Goal: Information Seeking & Learning: Learn about a topic

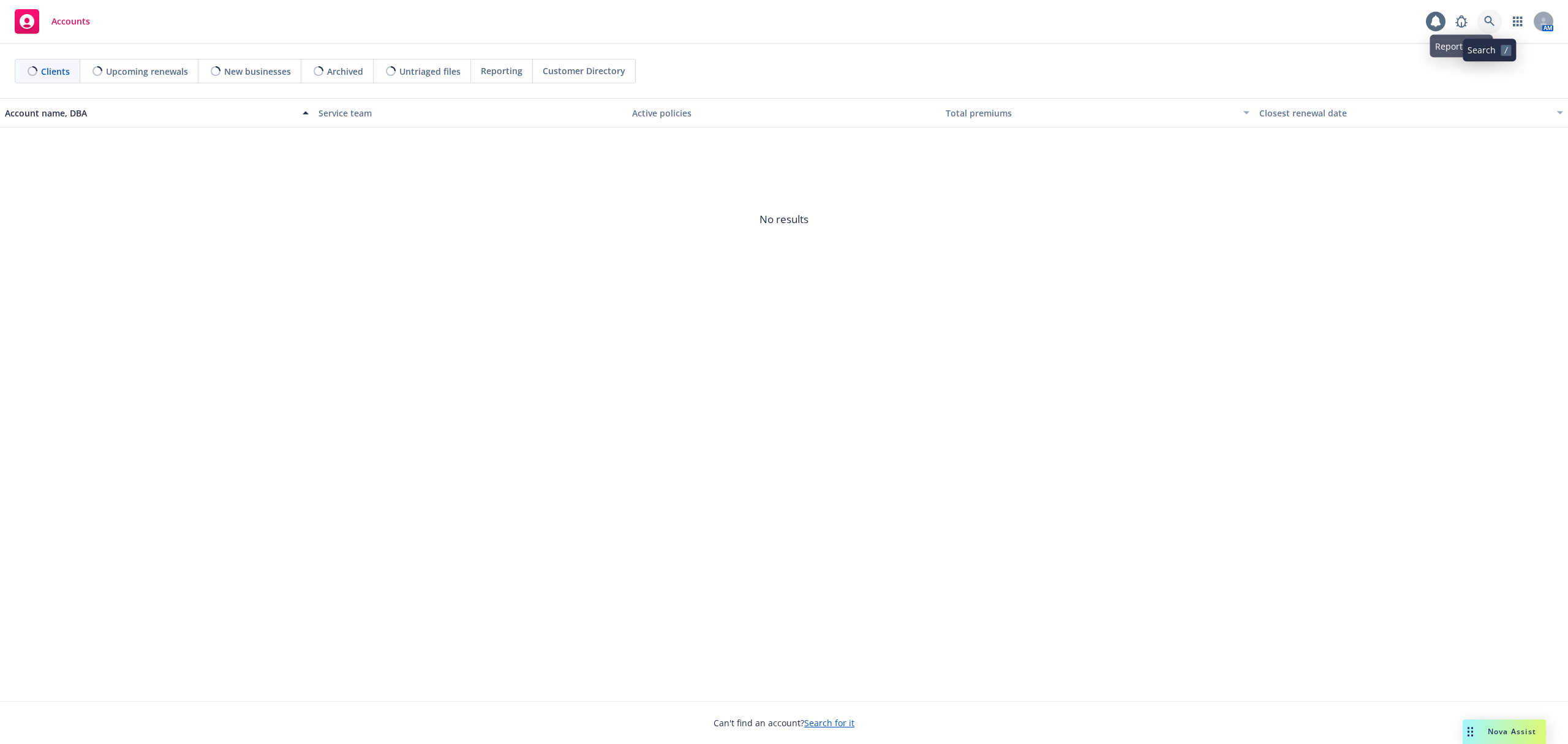
click at [1486, 23] on icon at bounding box center [1489, 21] width 11 height 11
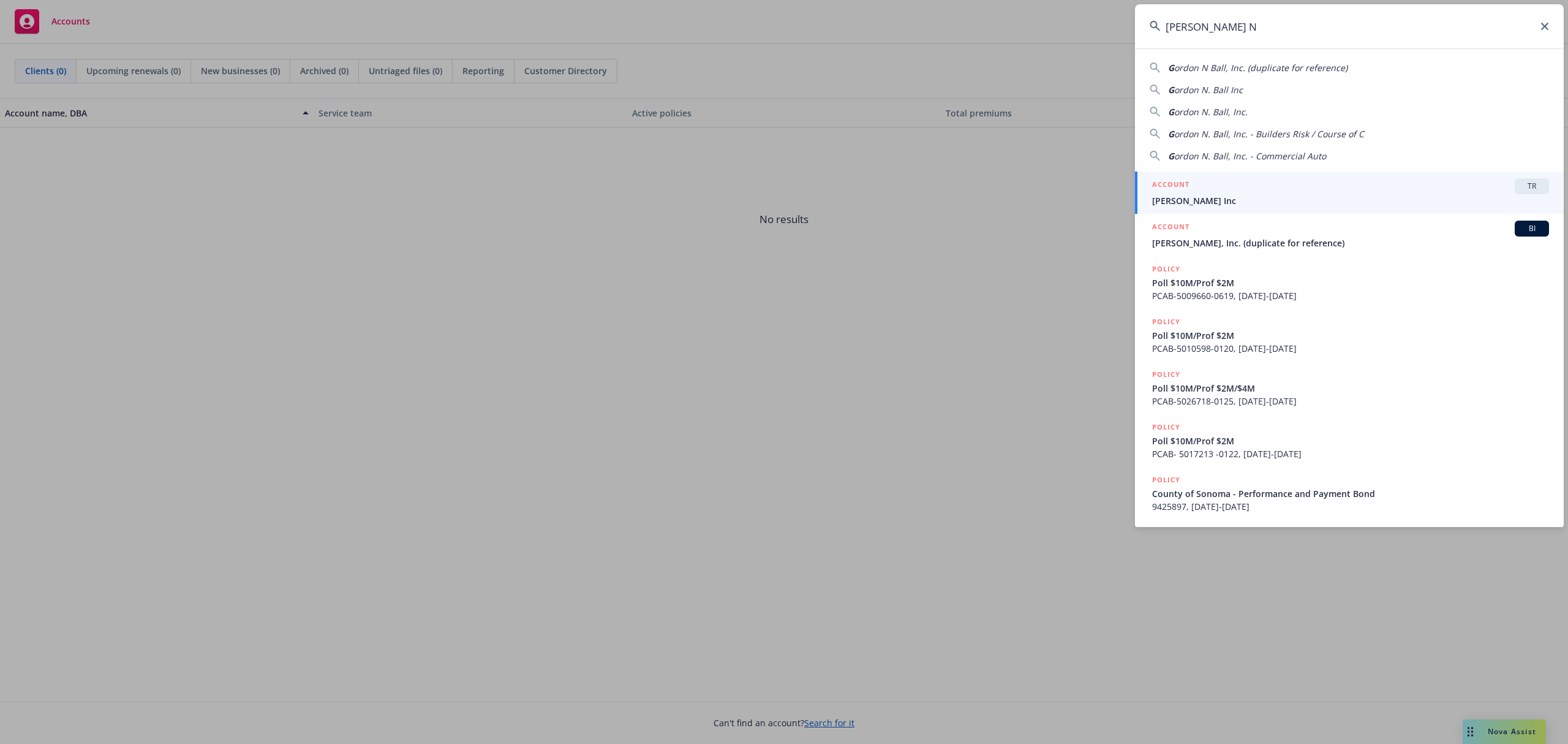
type input "[PERSON_NAME] N"
click at [1212, 207] on span "[PERSON_NAME] Inc" at bounding box center [1350, 201] width 397 height 13
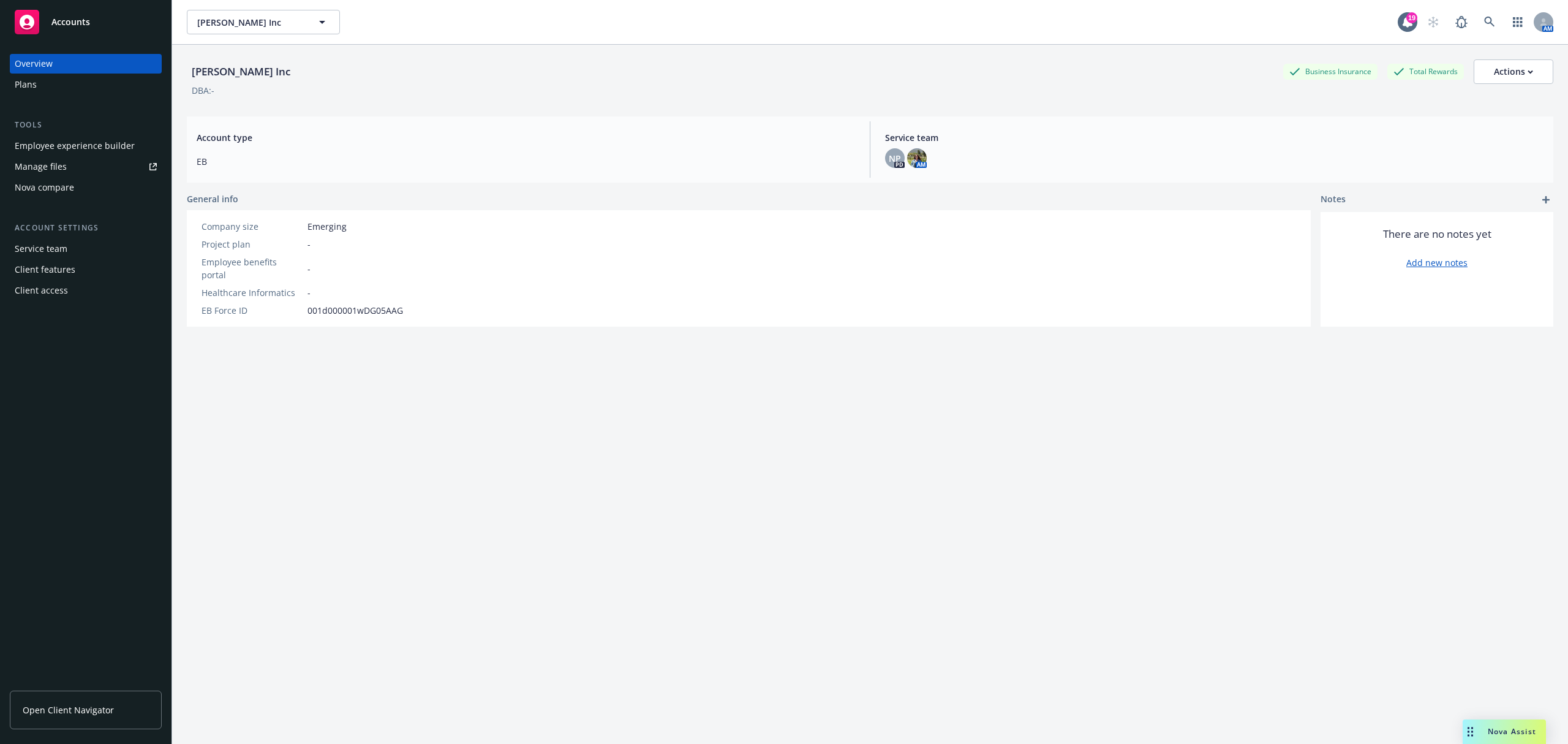
click at [72, 91] on div "Plans" at bounding box center [86, 85] width 142 height 20
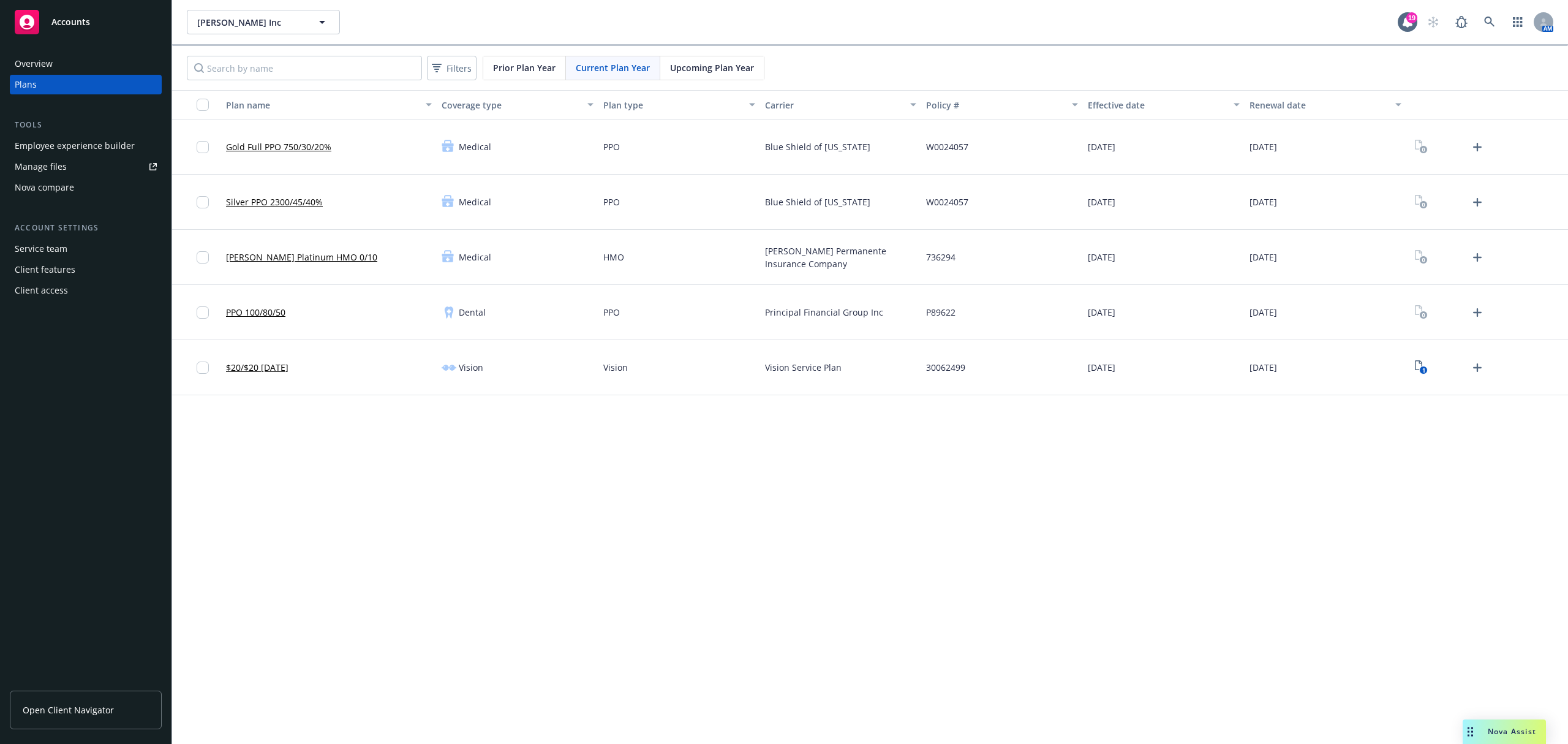
click at [299, 150] on link "Gold Full PPO 750/30/20%" at bounding box center [278, 147] width 105 height 13
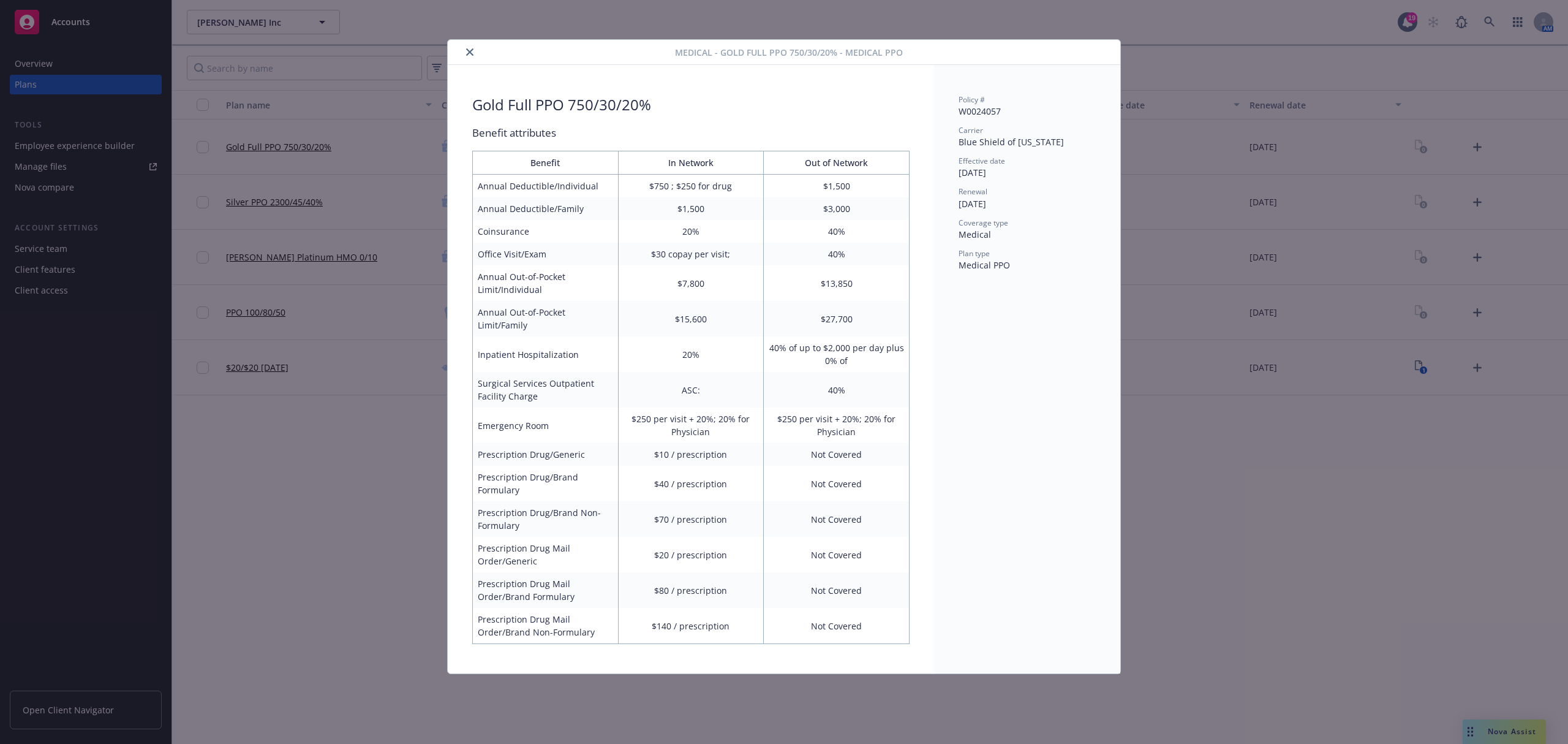
click at [1103, 21] on div "Medical - Gold Full PPO 750/30/20% - Medical PPO Gold Full PPO 750/30/20% Benef…" at bounding box center [784, 372] width 1568 height 744
click at [468, 53] on icon "close" at bounding box center [470, 52] width 7 height 7
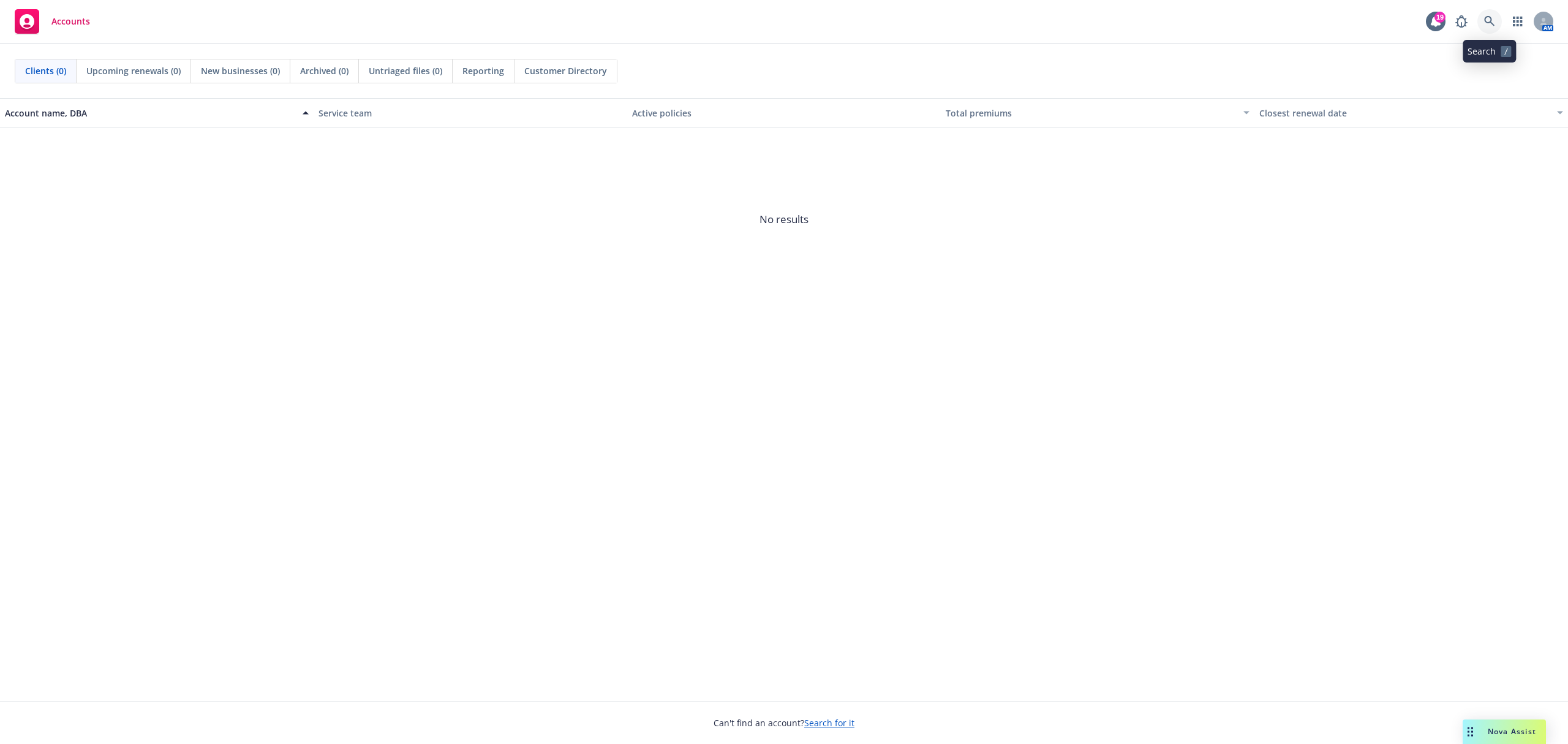
click at [1485, 19] on icon at bounding box center [1489, 21] width 11 height 11
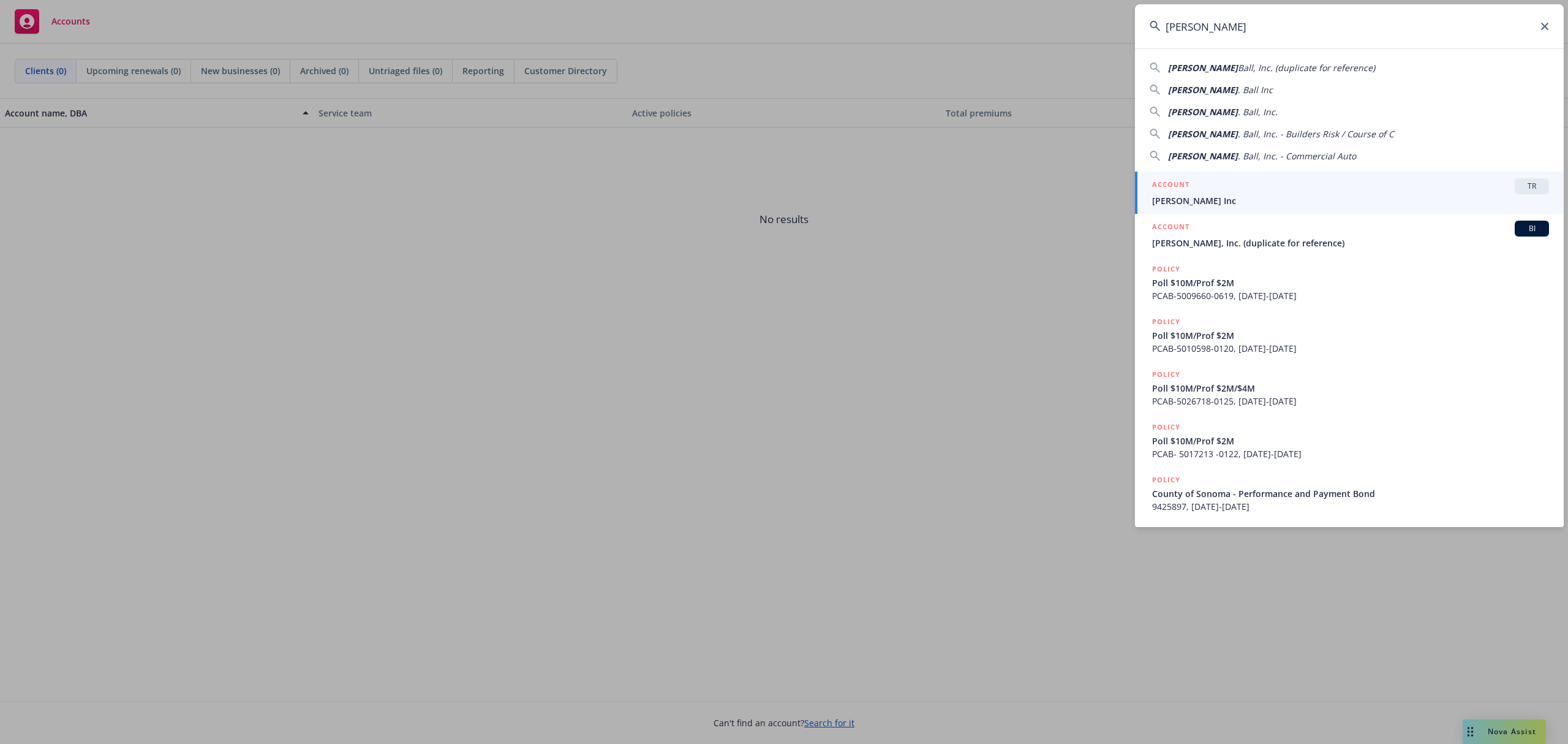
type input "Gordon N"
click at [1207, 194] on div "ACCOUNT TR" at bounding box center [1350, 186] width 397 height 16
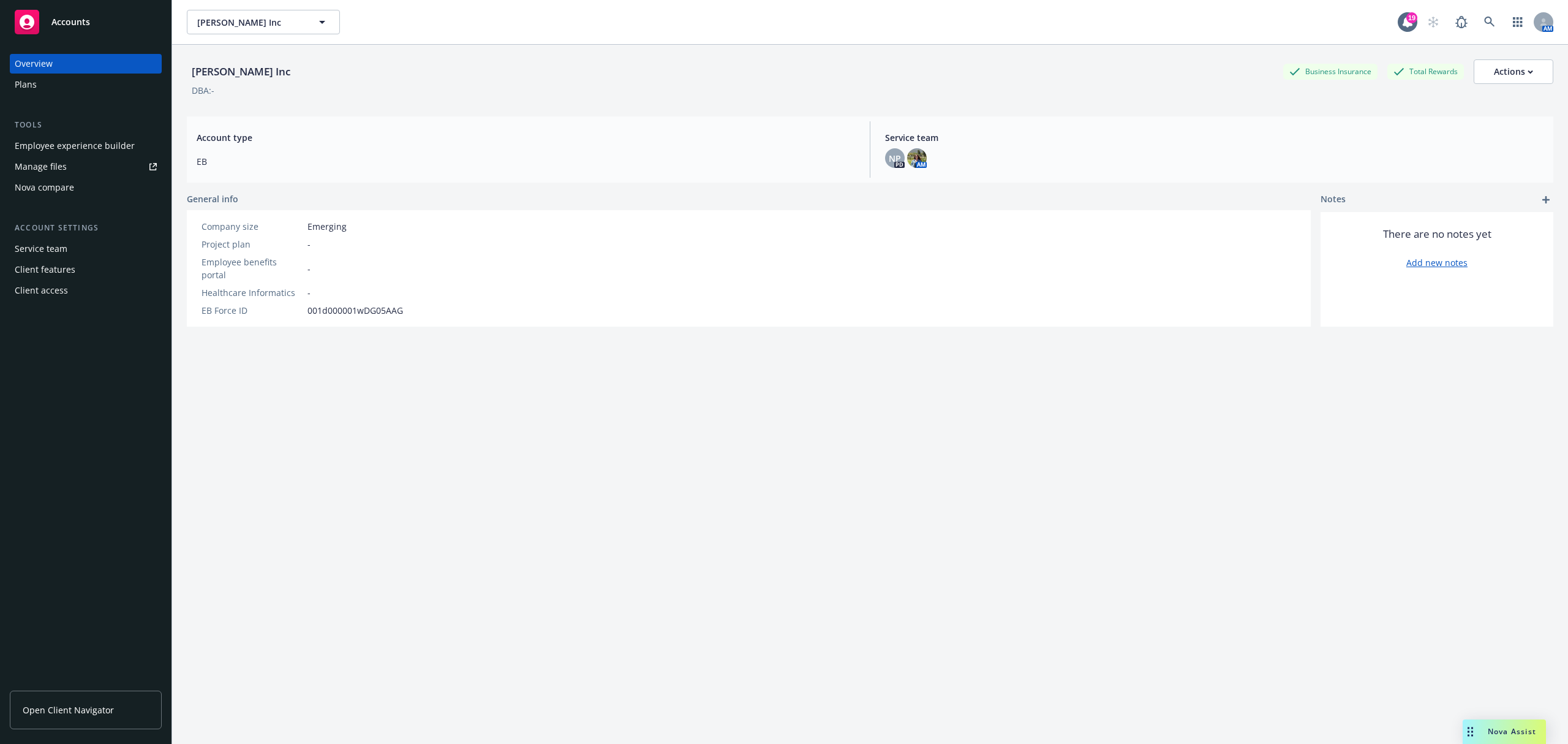
click at [39, 89] on div "Plans" at bounding box center [86, 85] width 142 height 20
